Goal: Information Seeking & Learning: Check status

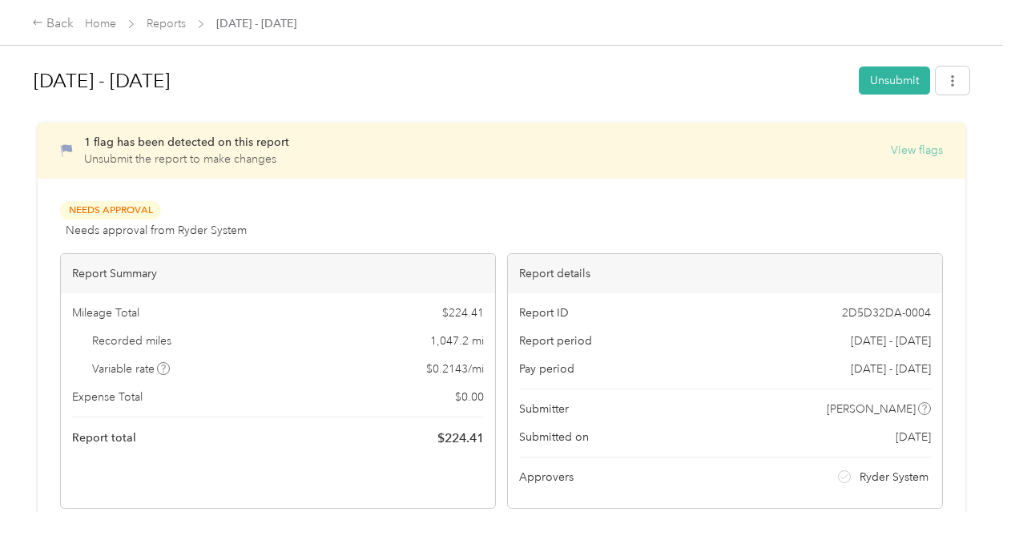
click at [926, 151] on button "View flags" at bounding box center [917, 150] width 52 height 17
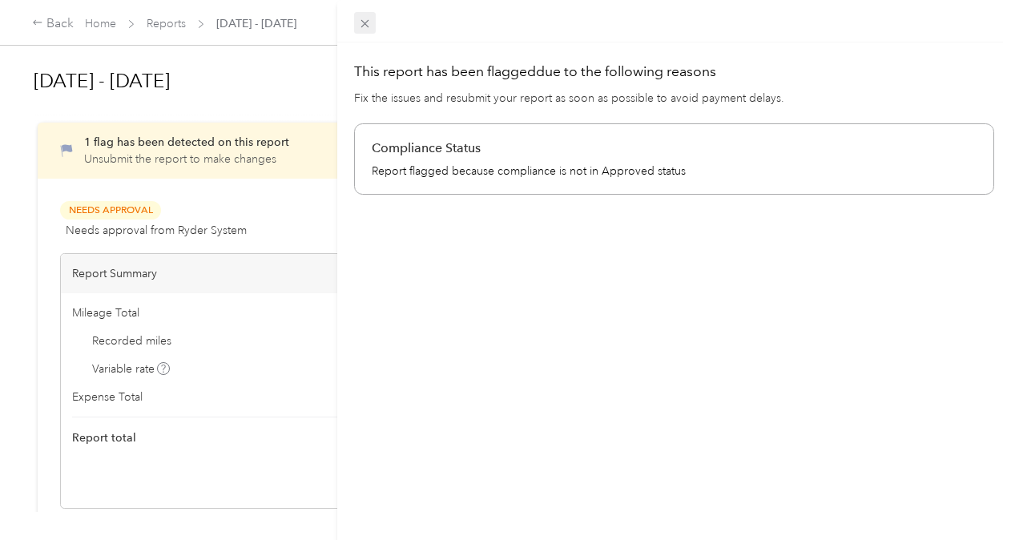
click at [370, 20] on icon at bounding box center [365, 24] width 14 height 14
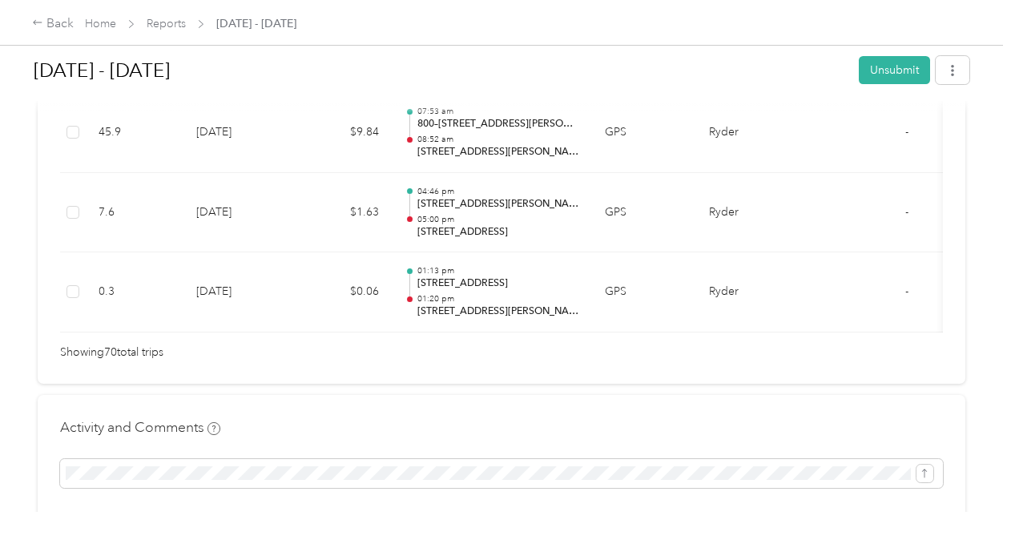
scroll to position [5850, 0]
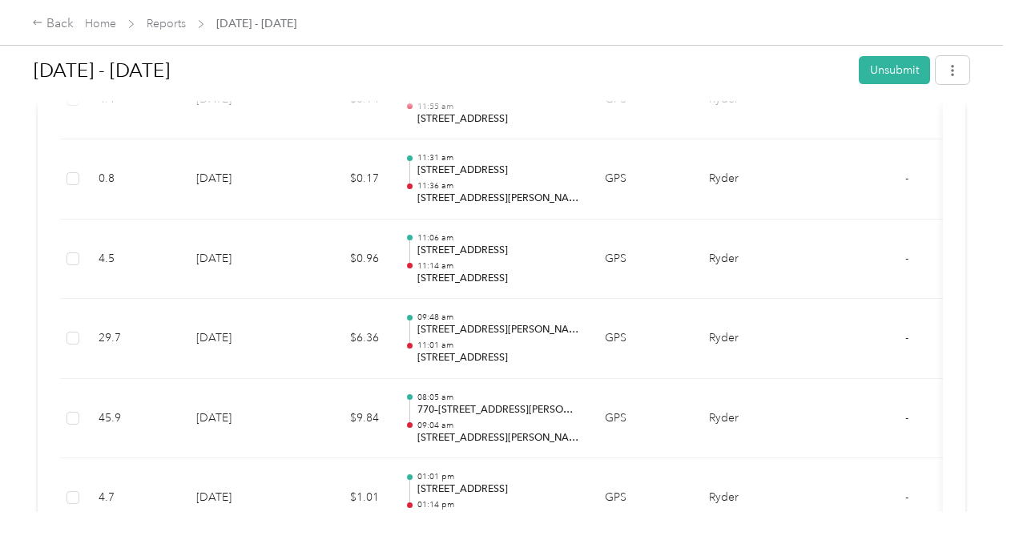
scroll to position [721, 0]
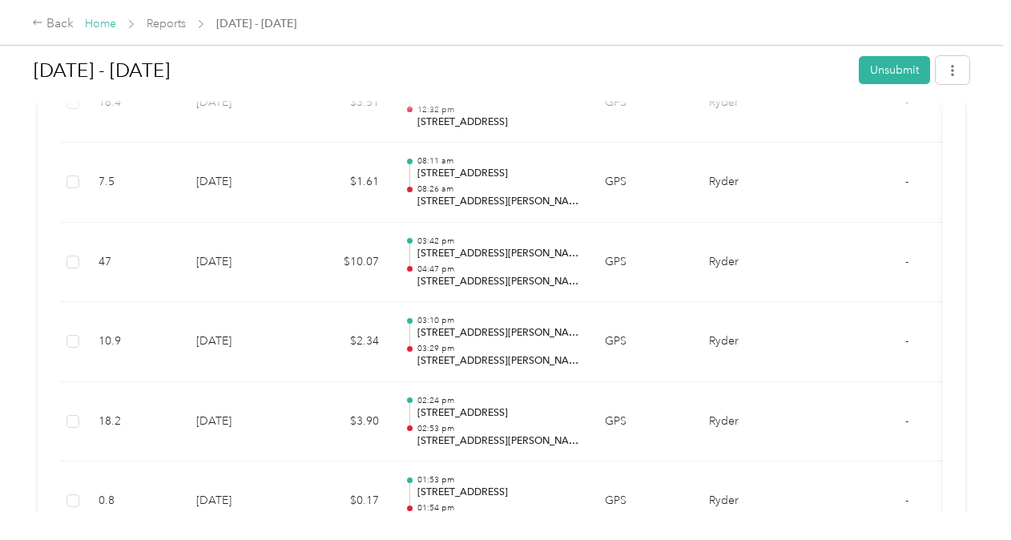
click at [107, 18] on link "Home" at bounding box center [100, 24] width 31 height 14
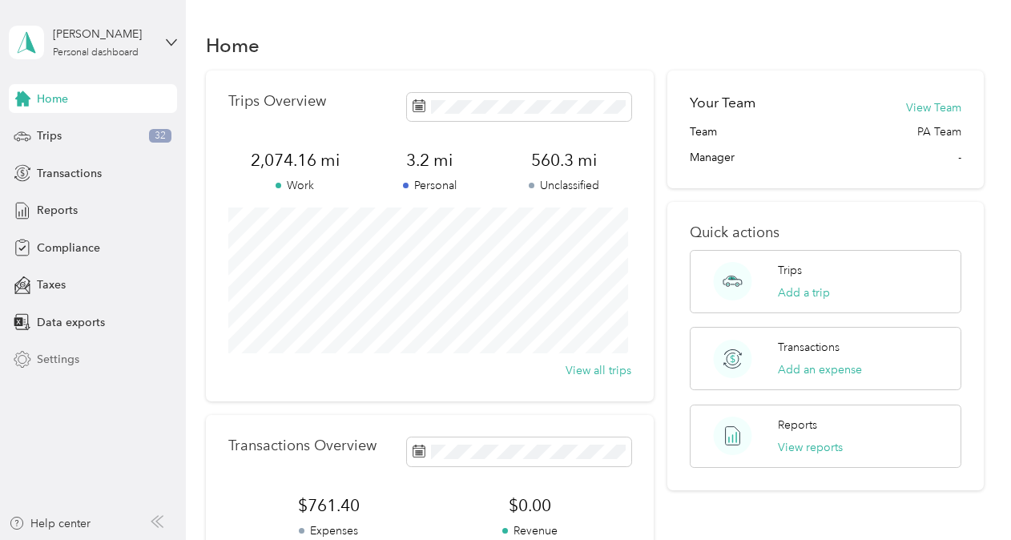
click at [67, 357] on span "Settings" at bounding box center [58, 359] width 42 height 17
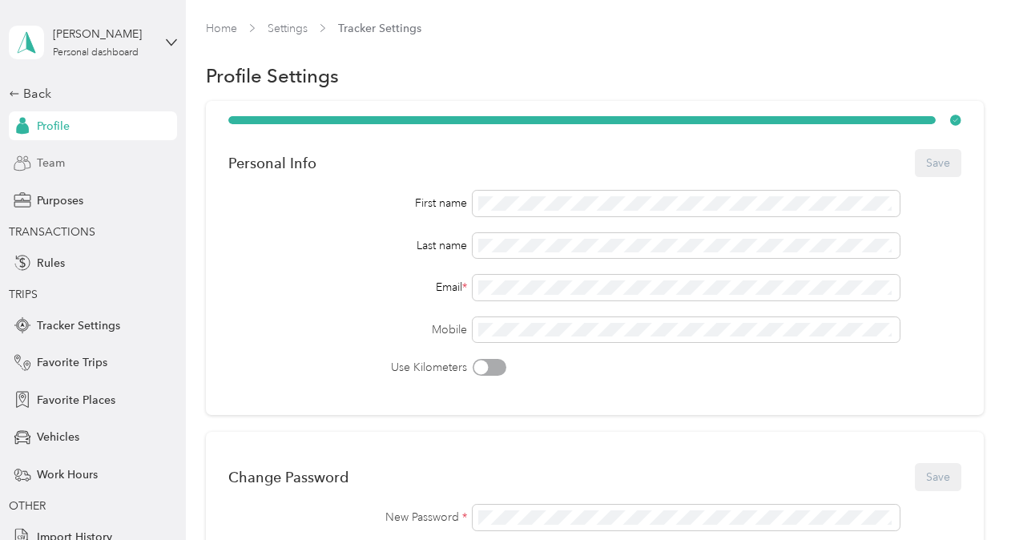
click at [47, 162] on span "Team" at bounding box center [51, 163] width 28 height 17
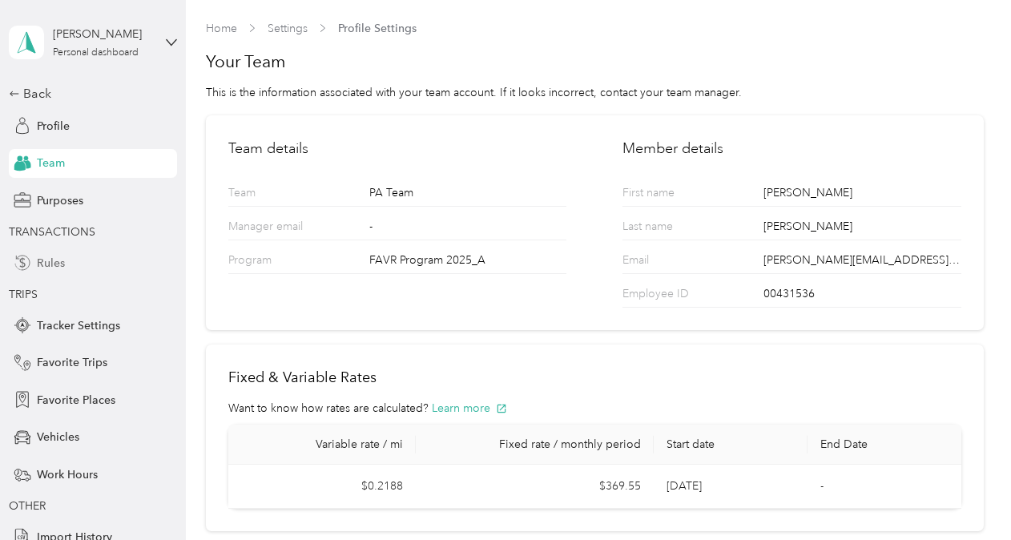
scroll to position [50, 0]
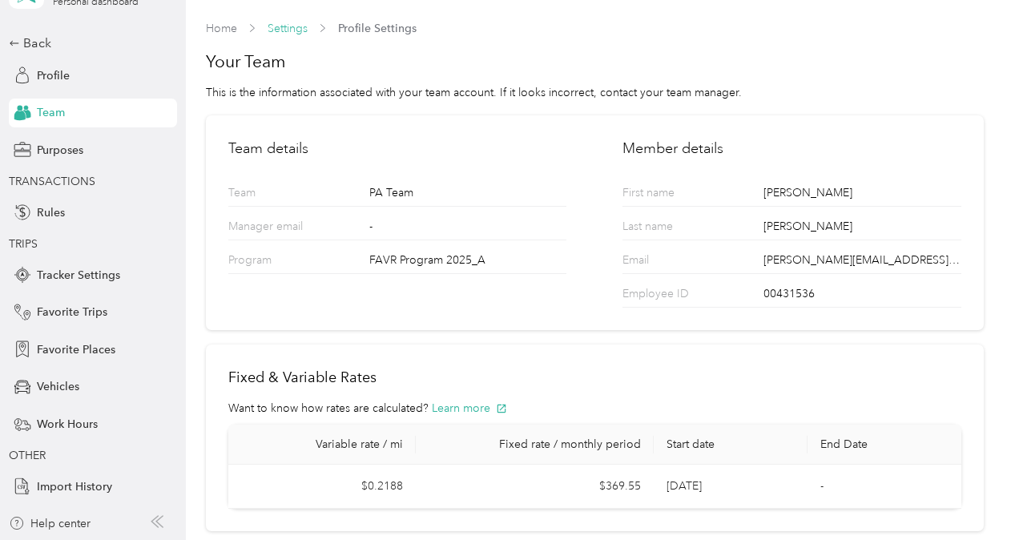
click at [285, 22] on link "Settings" at bounding box center [288, 29] width 40 height 14
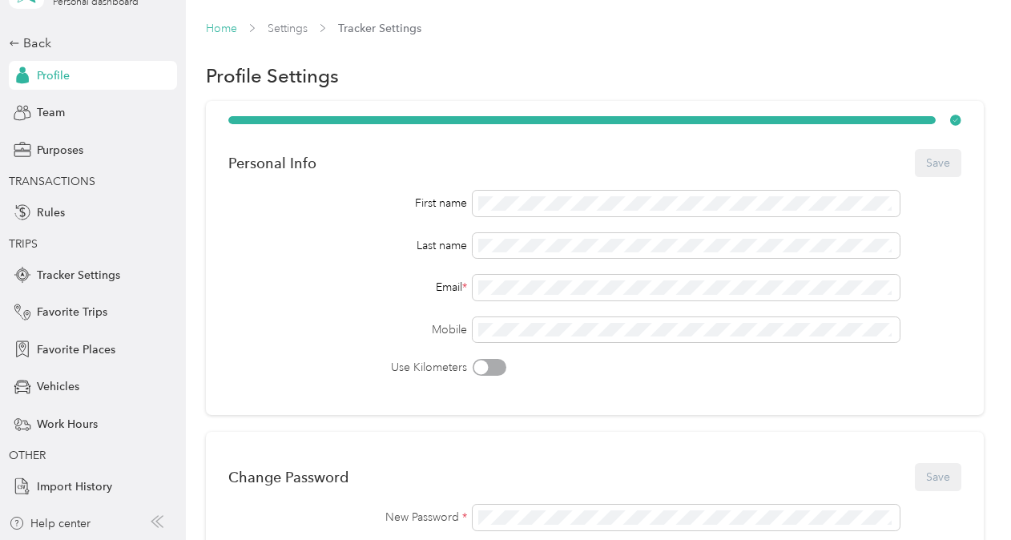
click at [232, 33] on link "Home" at bounding box center [221, 29] width 31 height 14
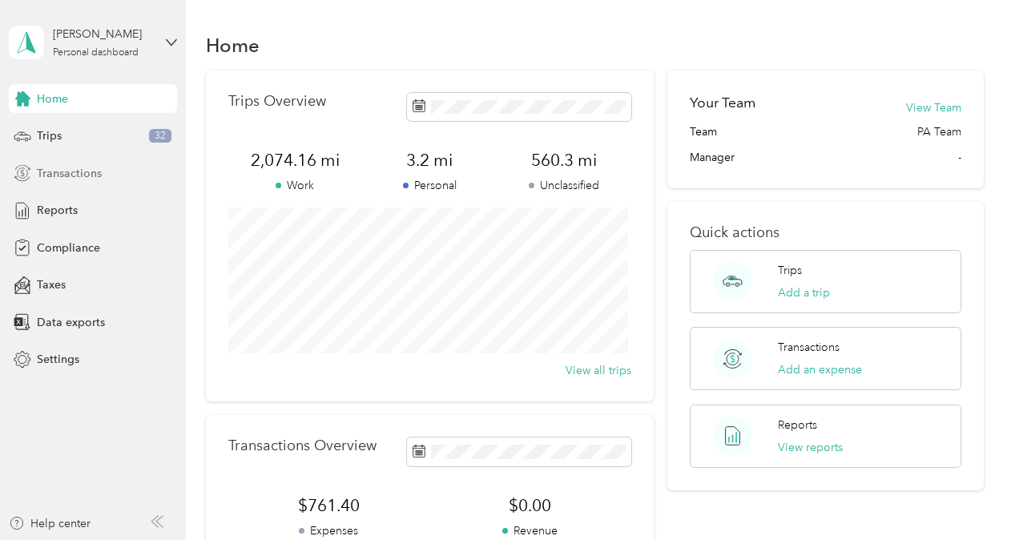
click at [101, 173] on div "Transactions" at bounding box center [93, 173] width 168 height 29
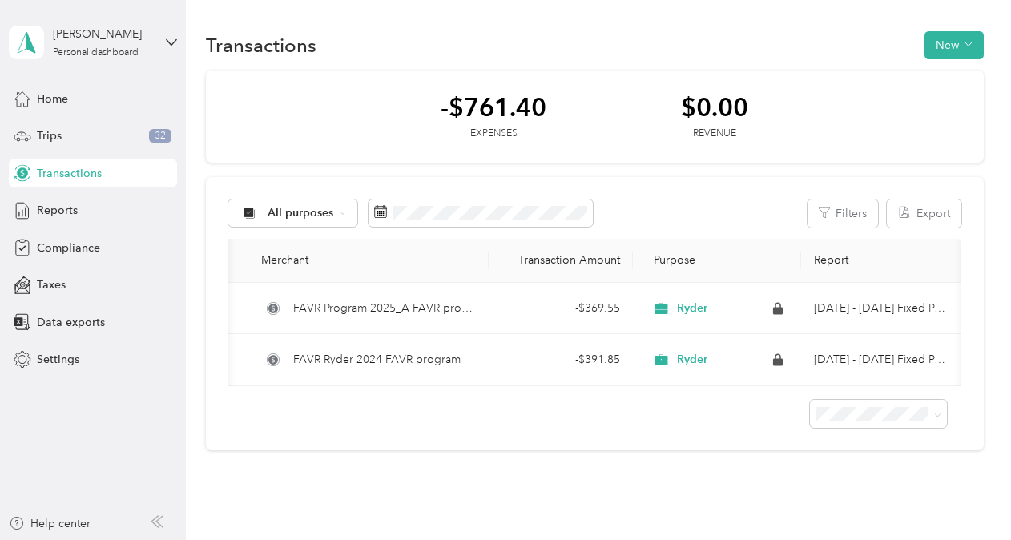
scroll to position [0, 111]
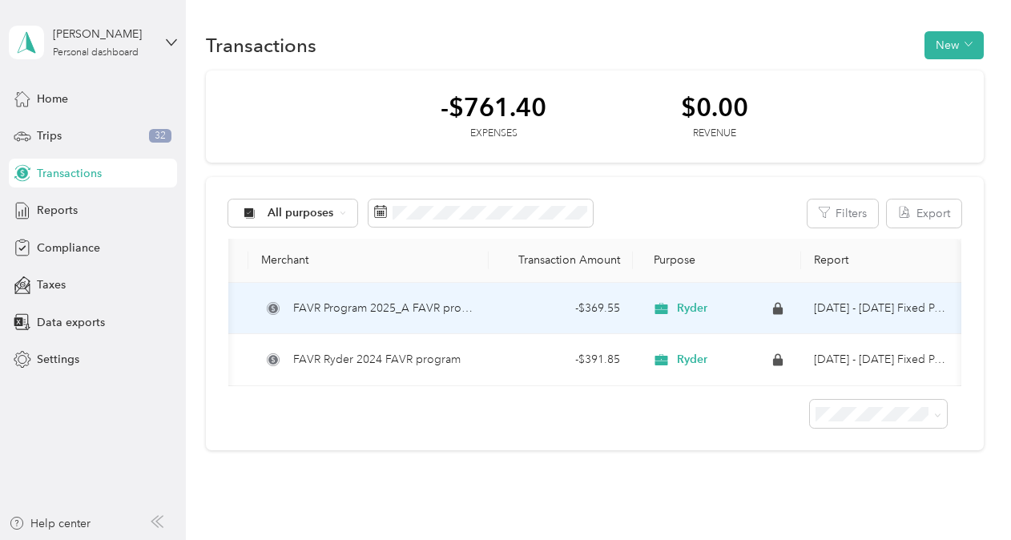
click at [870, 310] on td "Sep 1 - 30, 2025 Fixed Payment" at bounding box center [881, 309] width 160 height 52
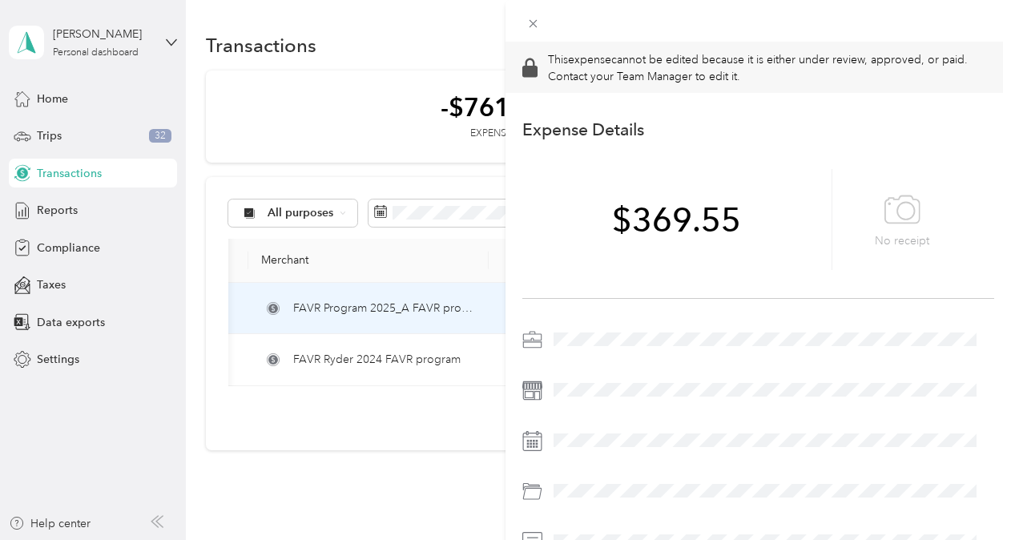
scroll to position [149, 0]
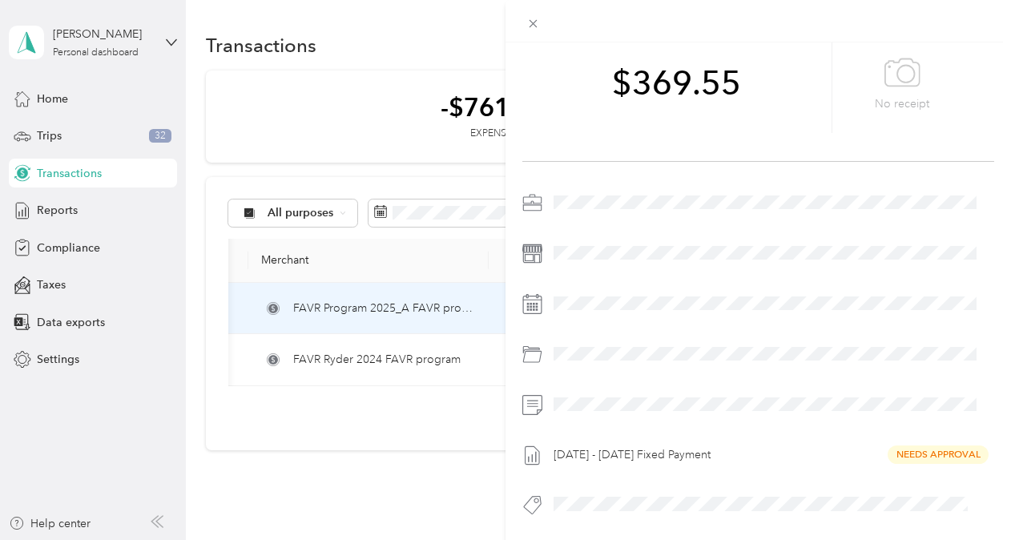
click at [408, 517] on div "This expense cannot be edited because it is either under review, approved, or p…" at bounding box center [505, 270] width 1011 height 540
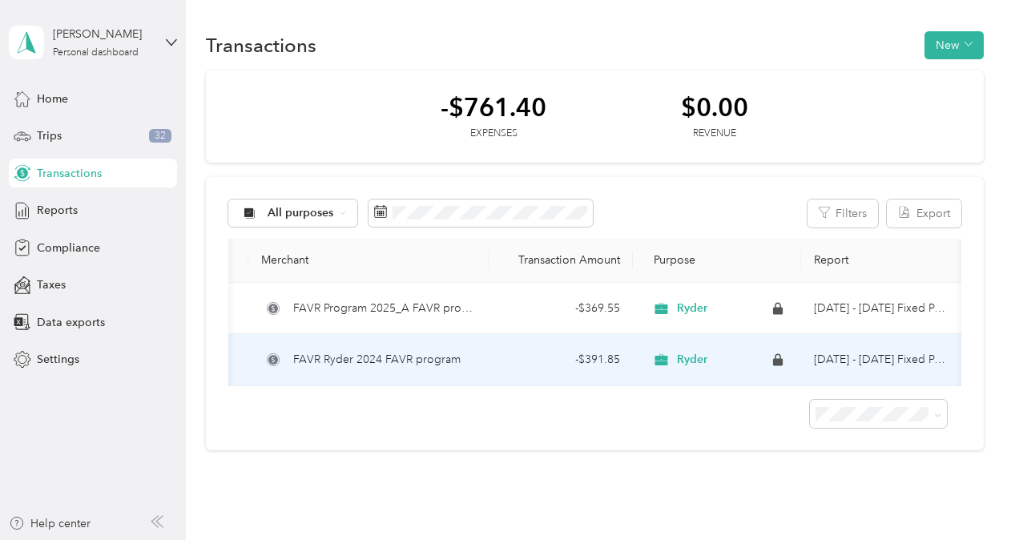
click at [311, 348] on td "FAVR Ryder 2024 FAVR program" at bounding box center [368, 360] width 240 height 52
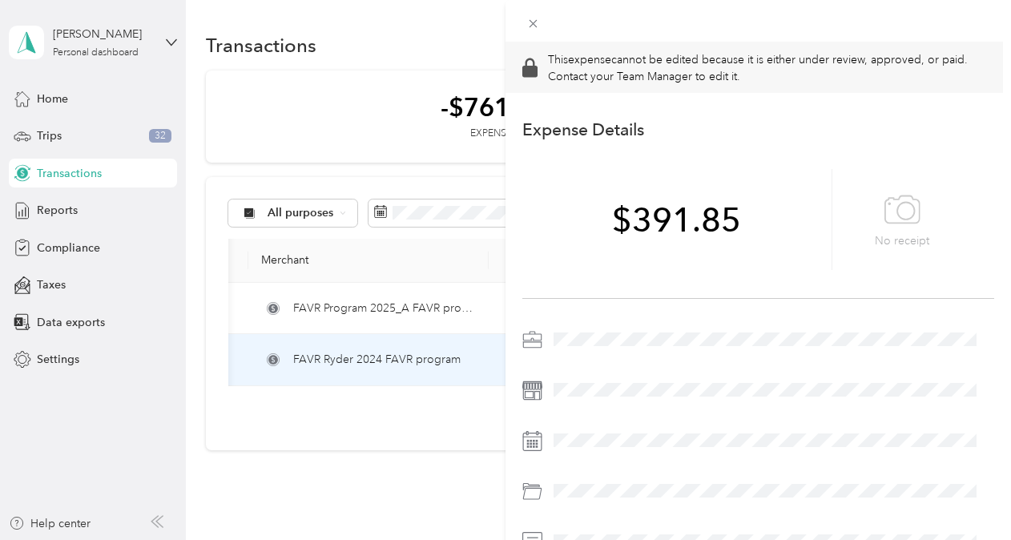
scroll to position [149, 0]
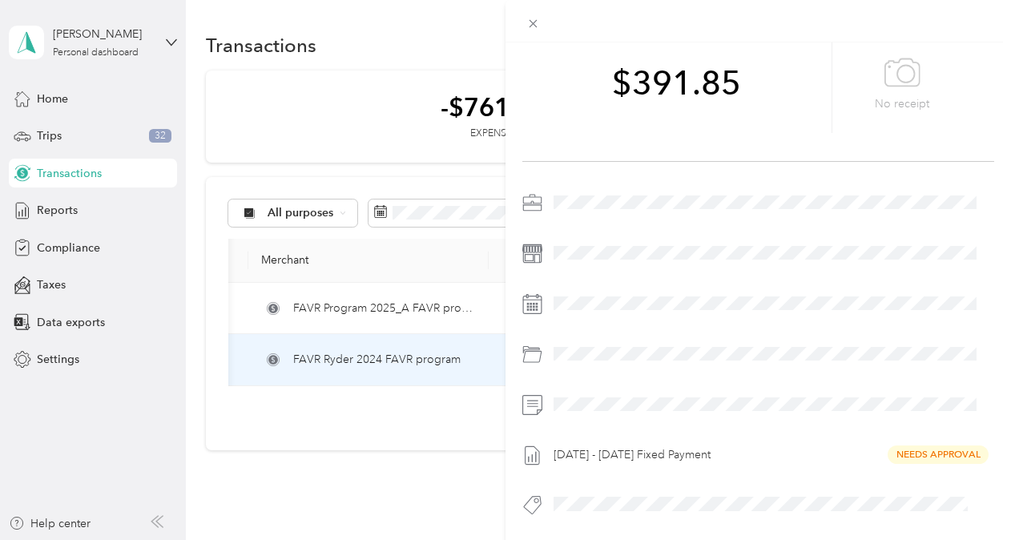
click at [340, 428] on div "This expense cannot be edited because it is either under review, approved, or p…" at bounding box center [505, 270] width 1011 height 540
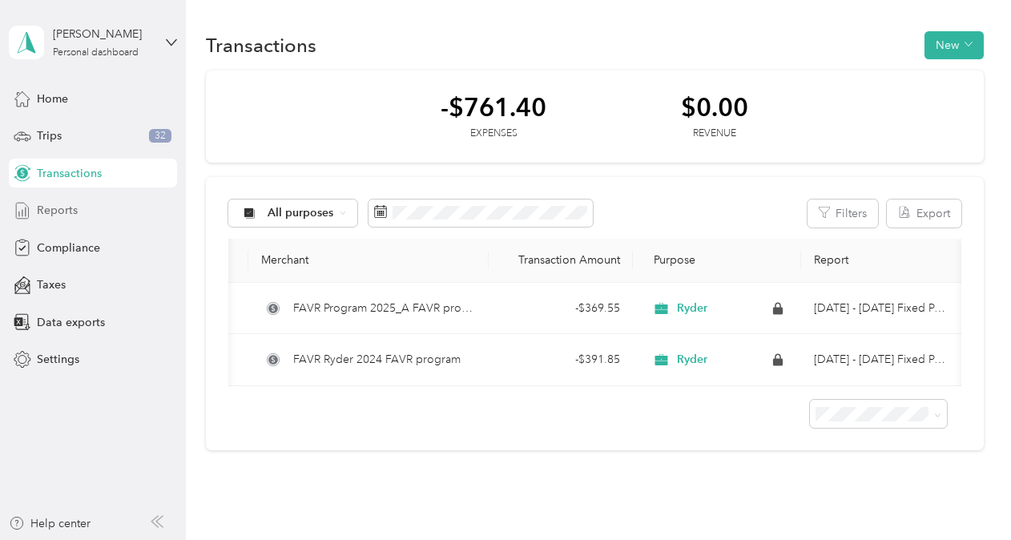
click at [71, 202] on span "Reports" at bounding box center [57, 210] width 41 height 17
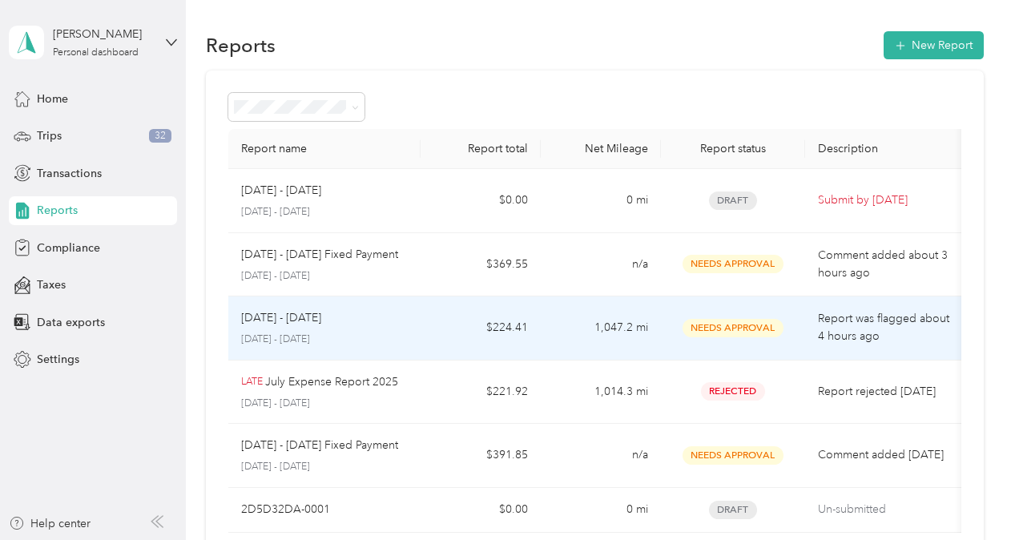
click at [374, 325] on div "[DATE] - [DATE]" at bounding box center [324, 318] width 167 height 18
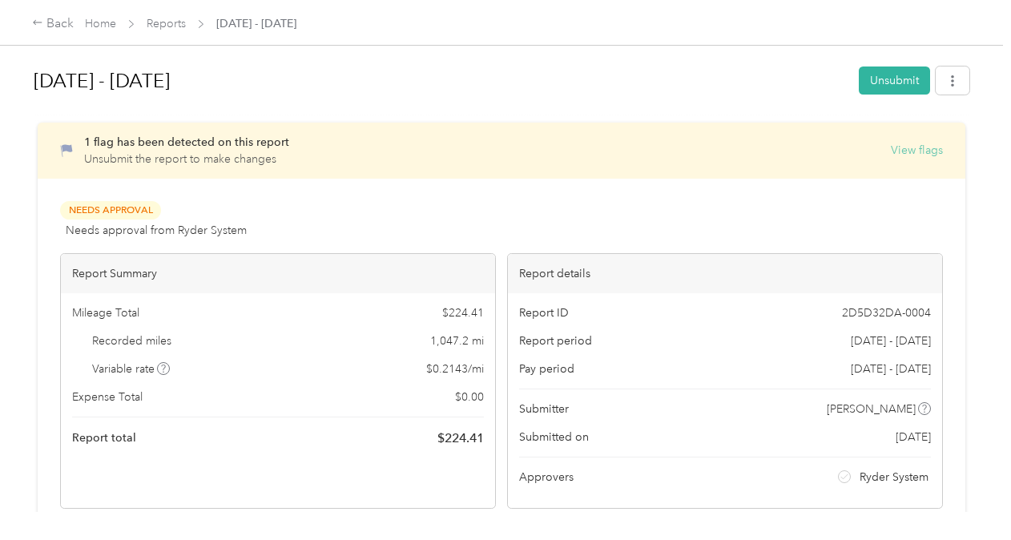
click at [915, 153] on button "View flags" at bounding box center [917, 150] width 52 height 17
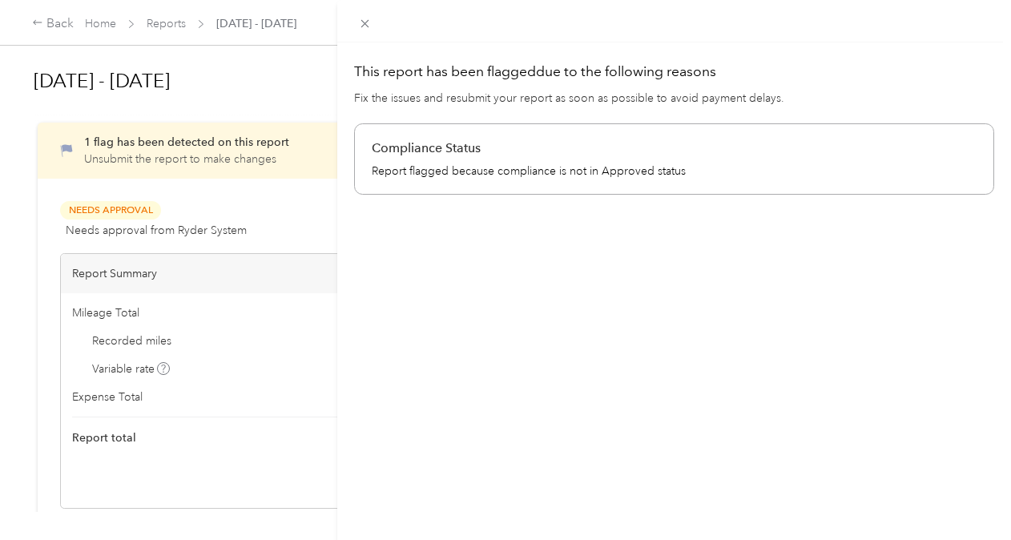
click at [596, 177] on p "Report flagged because compliance is not in Approved status" at bounding box center [674, 171] width 605 height 17
click at [452, 155] on p "Compliance Status" at bounding box center [674, 148] width 605 height 19
click at [368, 26] on icon at bounding box center [365, 24] width 14 height 14
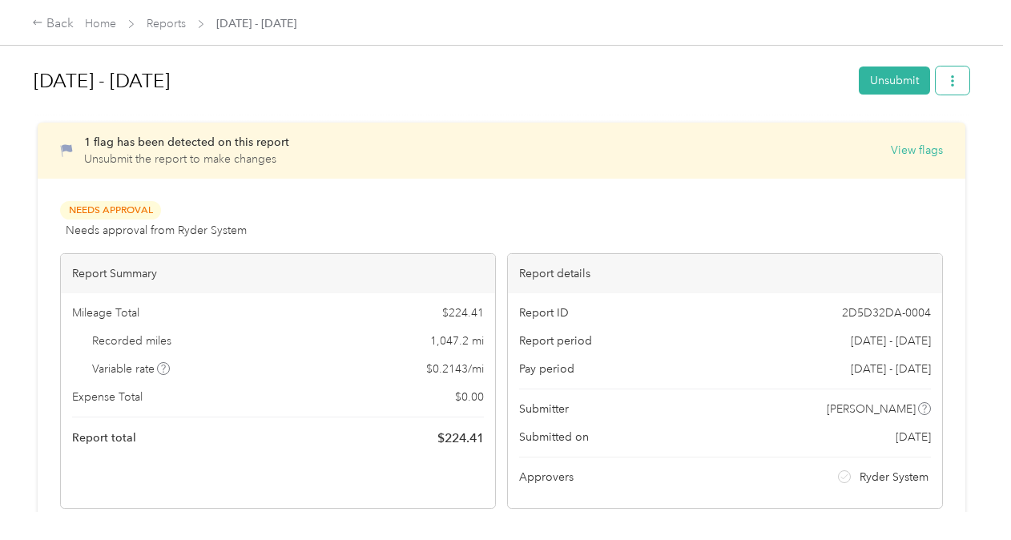
click at [950, 83] on icon "button" at bounding box center [952, 80] width 11 height 11
click at [640, 74] on h1 "[DATE] - [DATE]" at bounding box center [441, 81] width 814 height 38
click at [163, 8] on div "Back Home Reports Aug 1 - 31, 2025" at bounding box center [505, 22] width 1011 height 45
click at [154, 22] on link "Reports" at bounding box center [166, 24] width 39 height 14
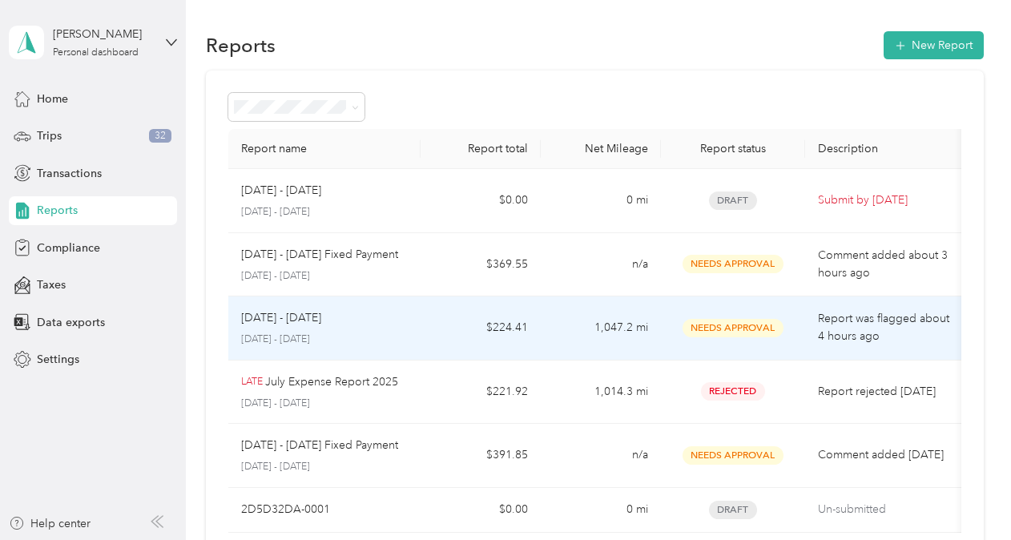
click at [878, 335] on p "Report was flagged about 4 hours ago" at bounding box center [885, 327] width 135 height 35
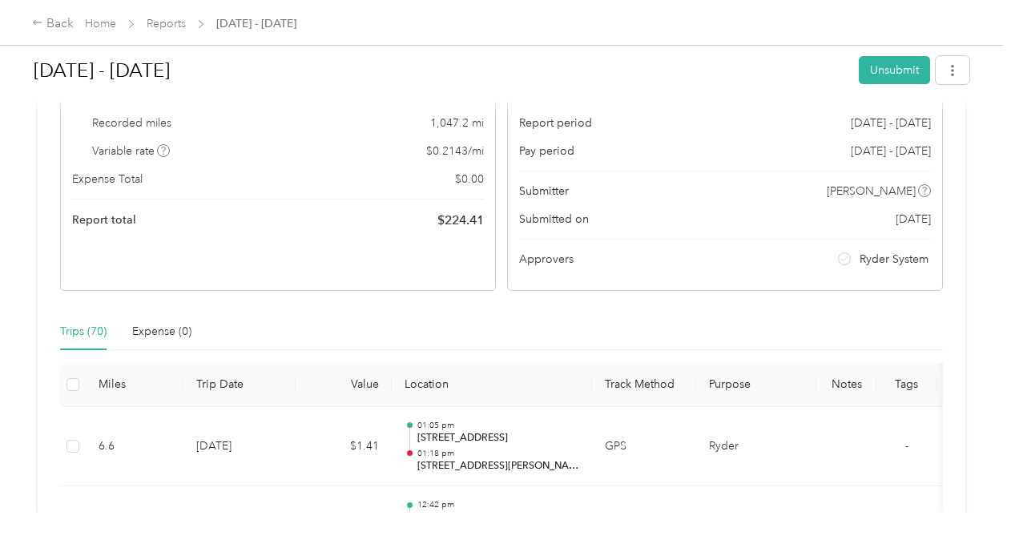
scroll to position [80, 0]
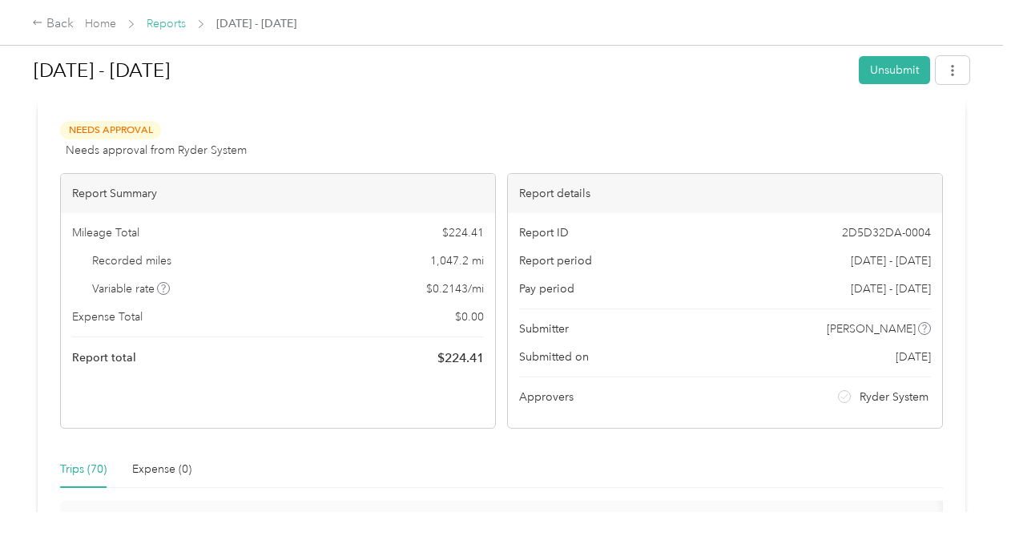
click at [175, 26] on link "Reports" at bounding box center [166, 24] width 39 height 14
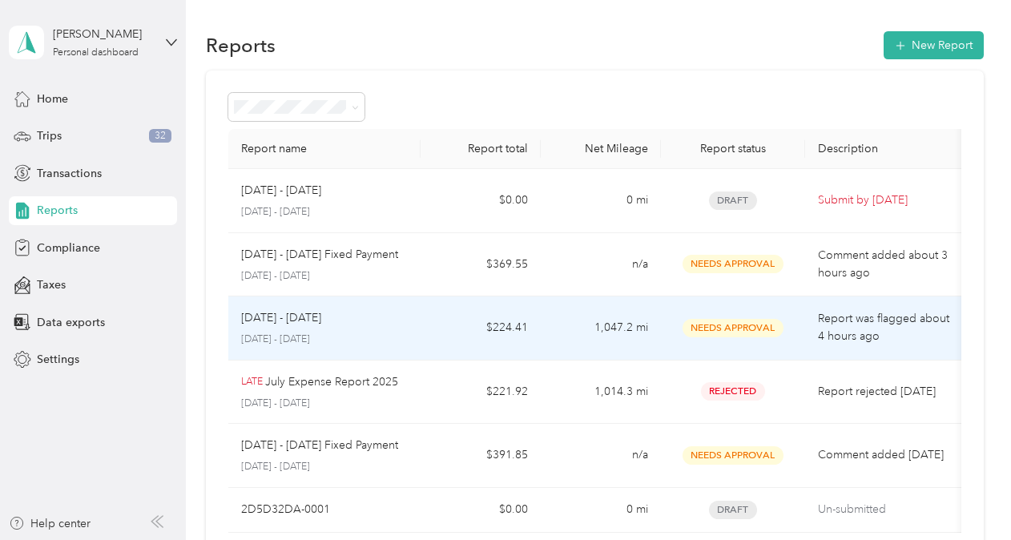
scroll to position [160, 0]
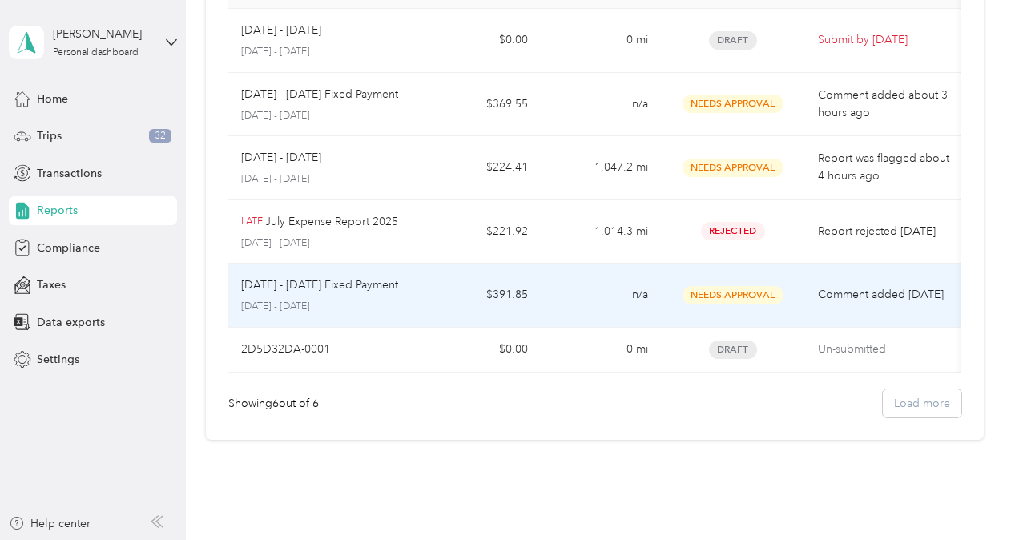
click at [856, 297] on p "Comment added 22 days ago" at bounding box center [885, 295] width 135 height 18
